Goal: Task Accomplishment & Management: Complete application form

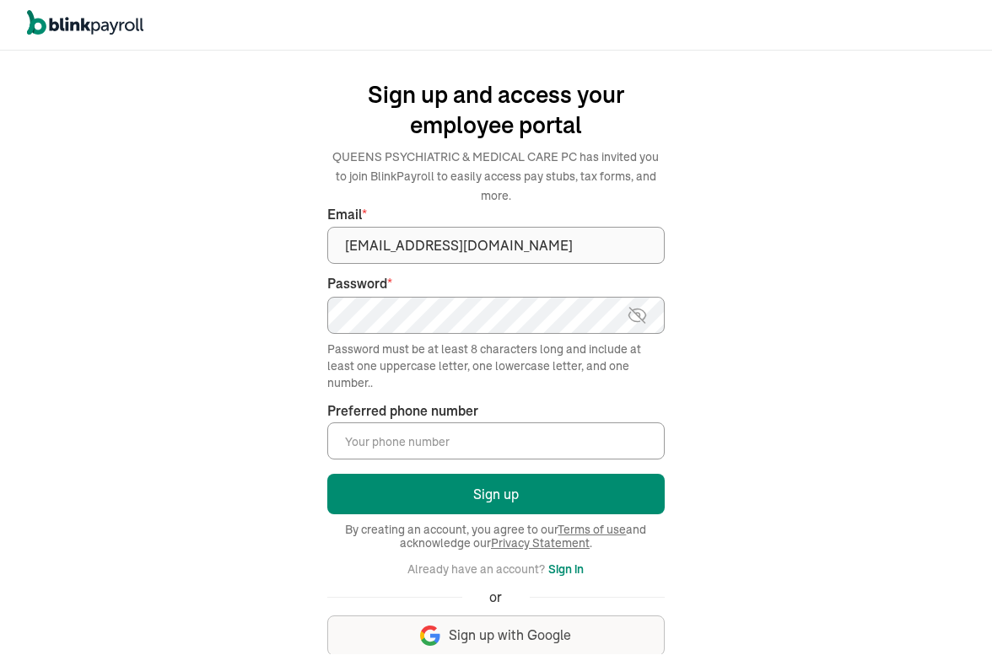
click at [457, 443] on input "Preferred phone number *" at bounding box center [495, 441] width 337 height 37
type input "(646) 409-3326"
click at [646, 315] on img at bounding box center [637, 315] width 21 height 20
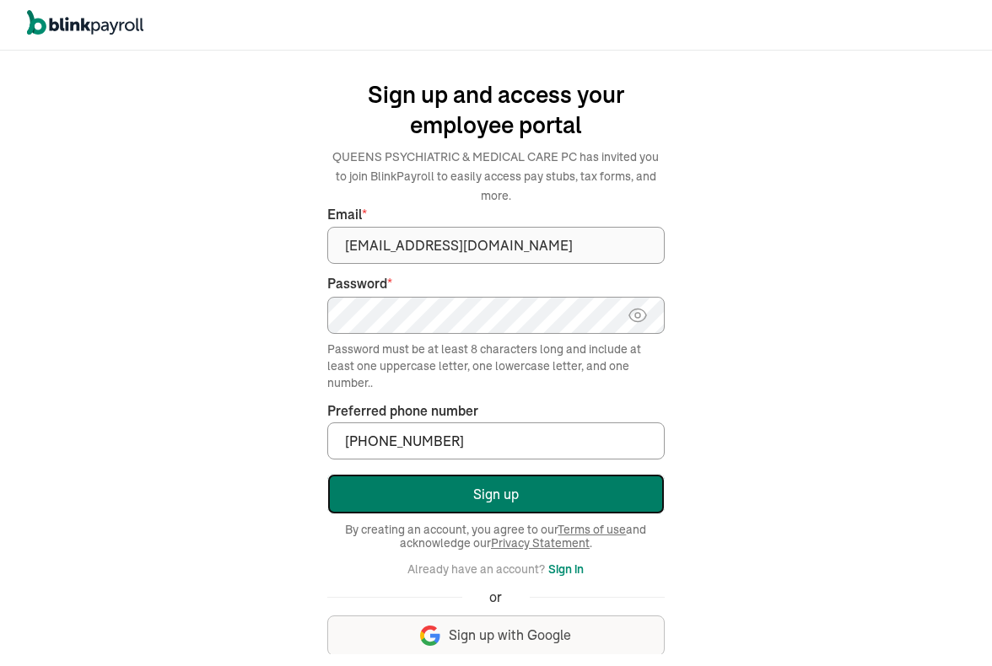
click at [560, 491] on button "Sign up" at bounding box center [495, 494] width 337 height 40
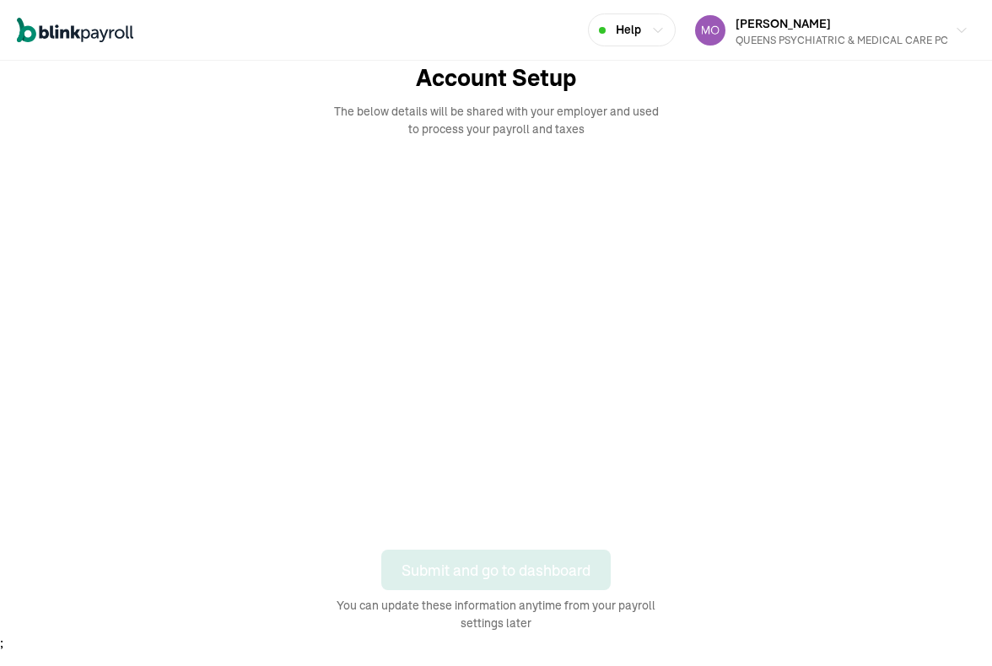
click at [945, 483] on div at bounding box center [496, 344] width 992 height 371
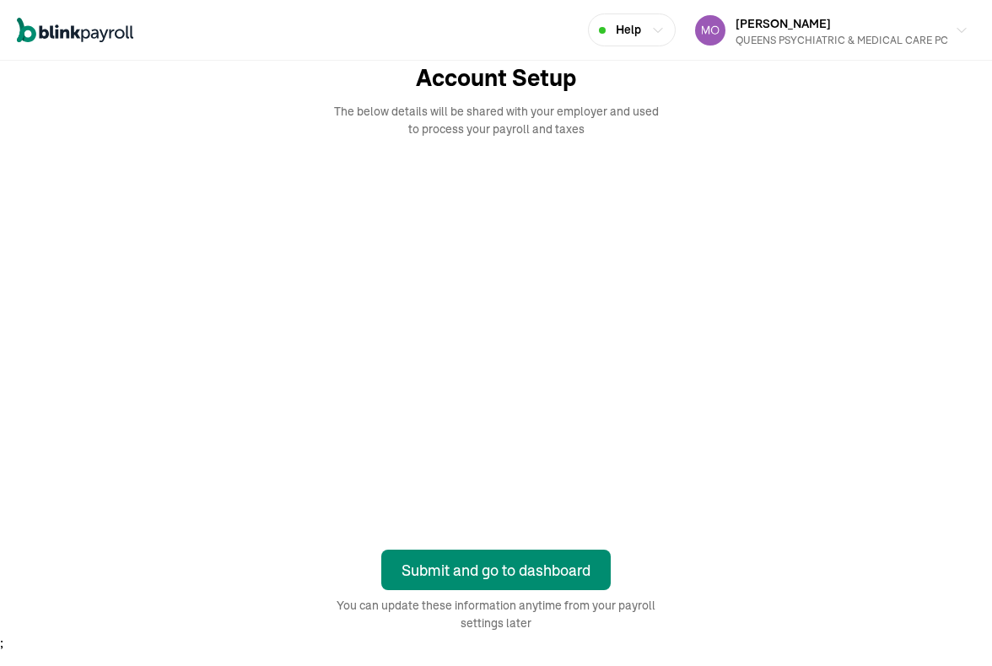
click at [769, 533] on div "Account Setup The below details will be shared with your employer and used to p…" at bounding box center [496, 347] width 992 height 572
click at [480, 568] on div "Submit and go to dashboard" at bounding box center [495, 570] width 189 height 23
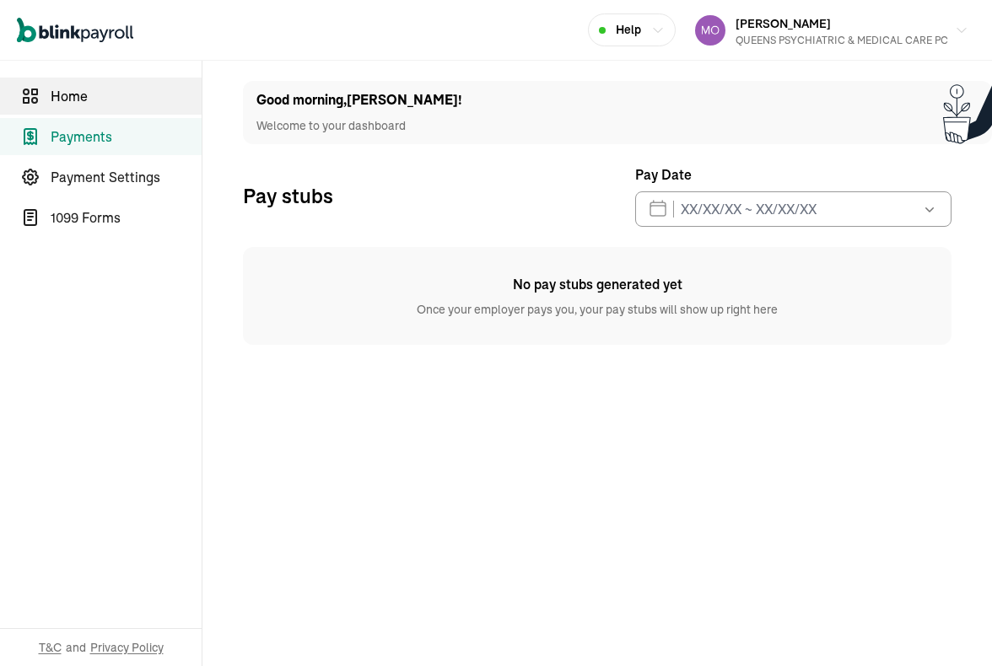
click at [84, 99] on span "Home" at bounding box center [126, 96] width 151 height 20
select select "2025"
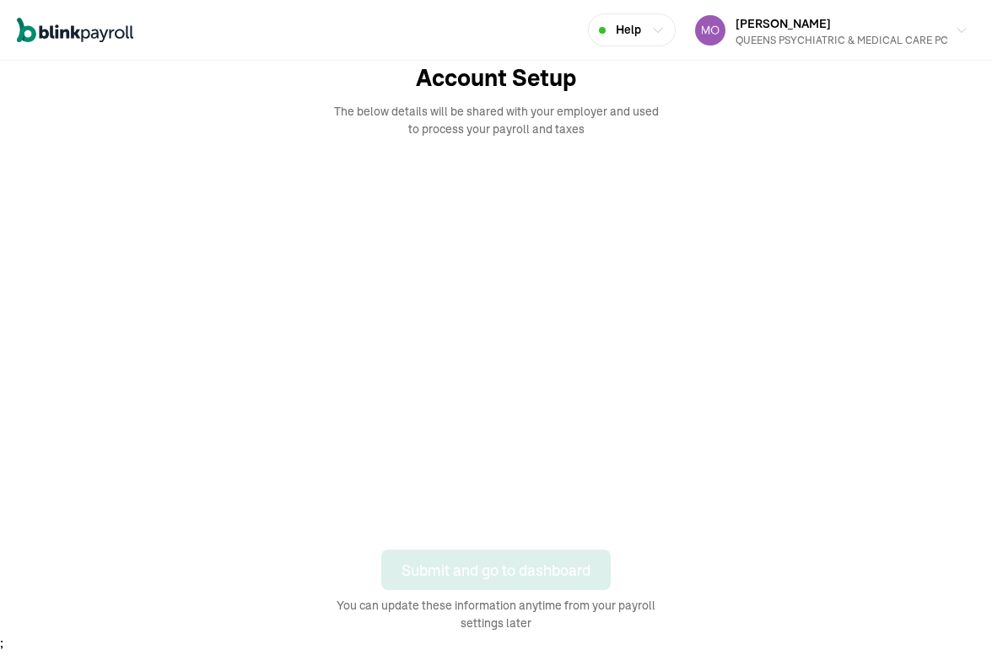
click at [945, 483] on div at bounding box center [496, 344] width 992 height 371
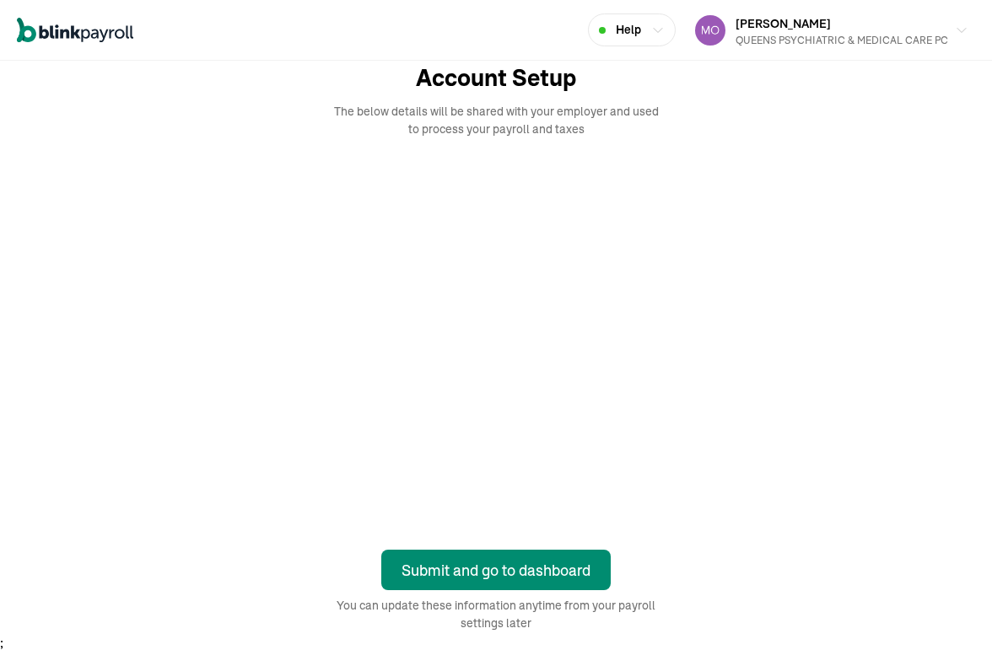
click at [769, 533] on div "Account Setup The below details will be shared with your employer and used to p…" at bounding box center [496, 347] width 992 height 572
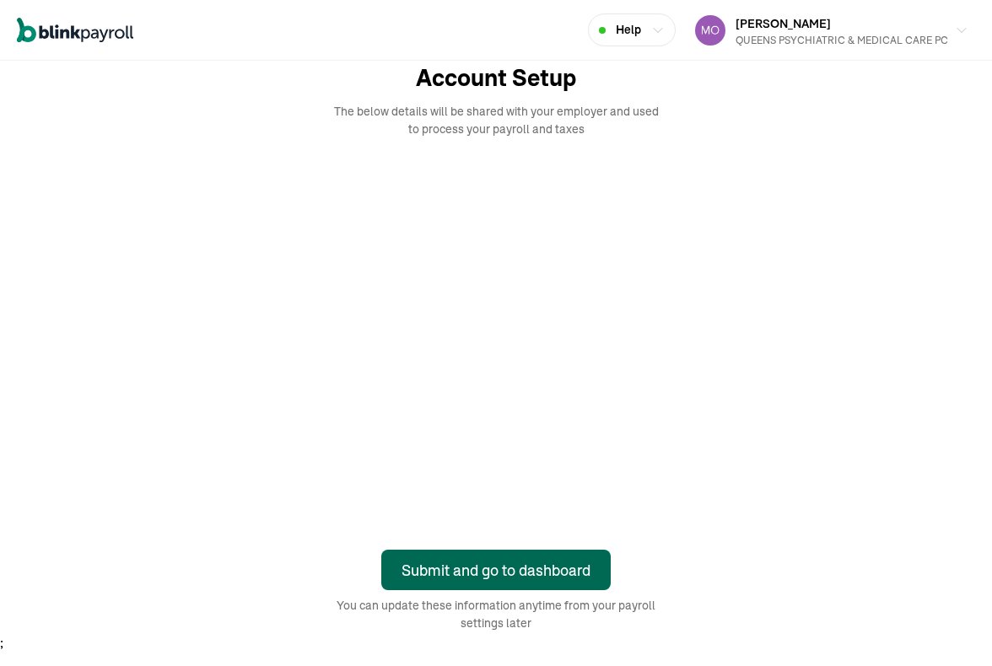
click at [480, 568] on div "Submit and go to dashboard" at bounding box center [495, 570] width 189 height 23
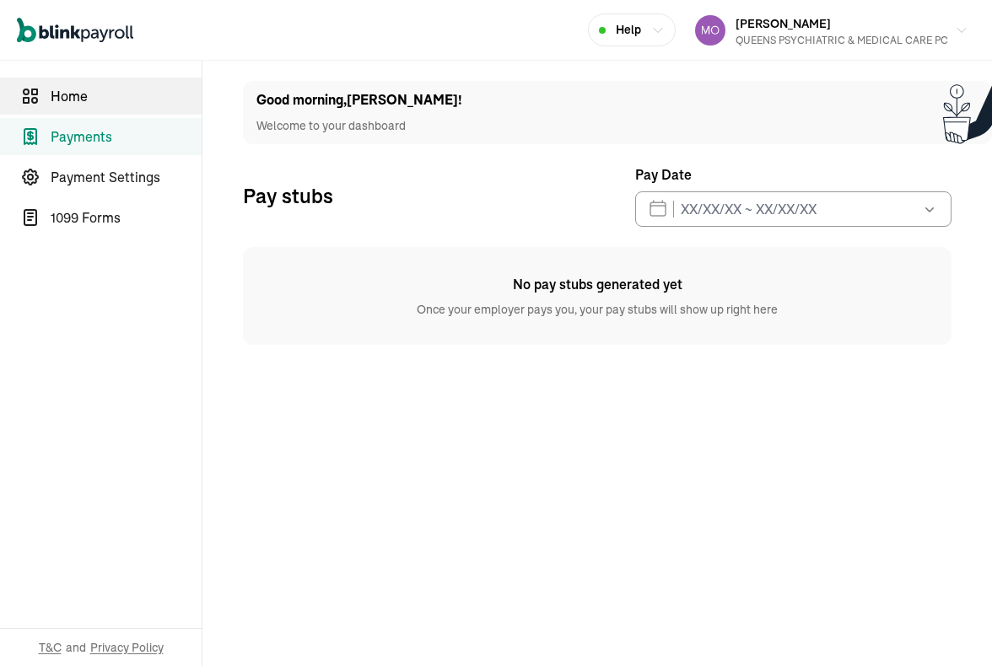
click at [84, 99] on span "Home" at bounding box center [126, 96] width 151 height 20
select select "2025"
